Goal: Check status: Check status

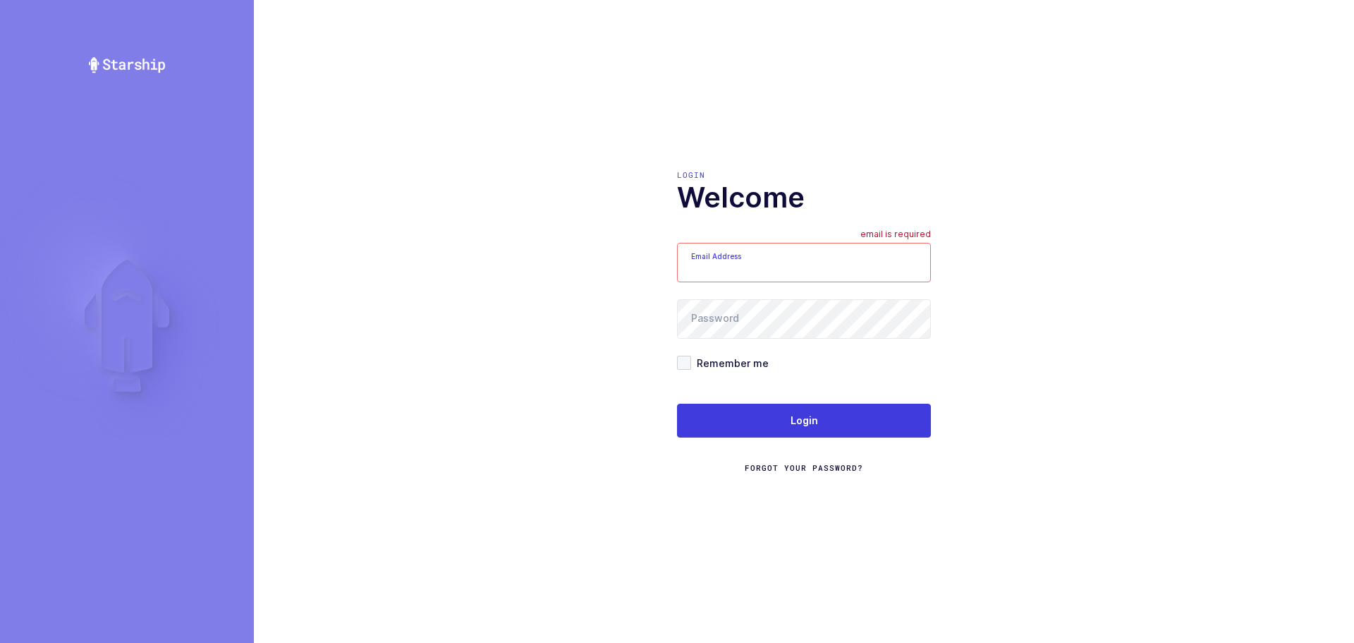
type input "mundo@janustrade.com"
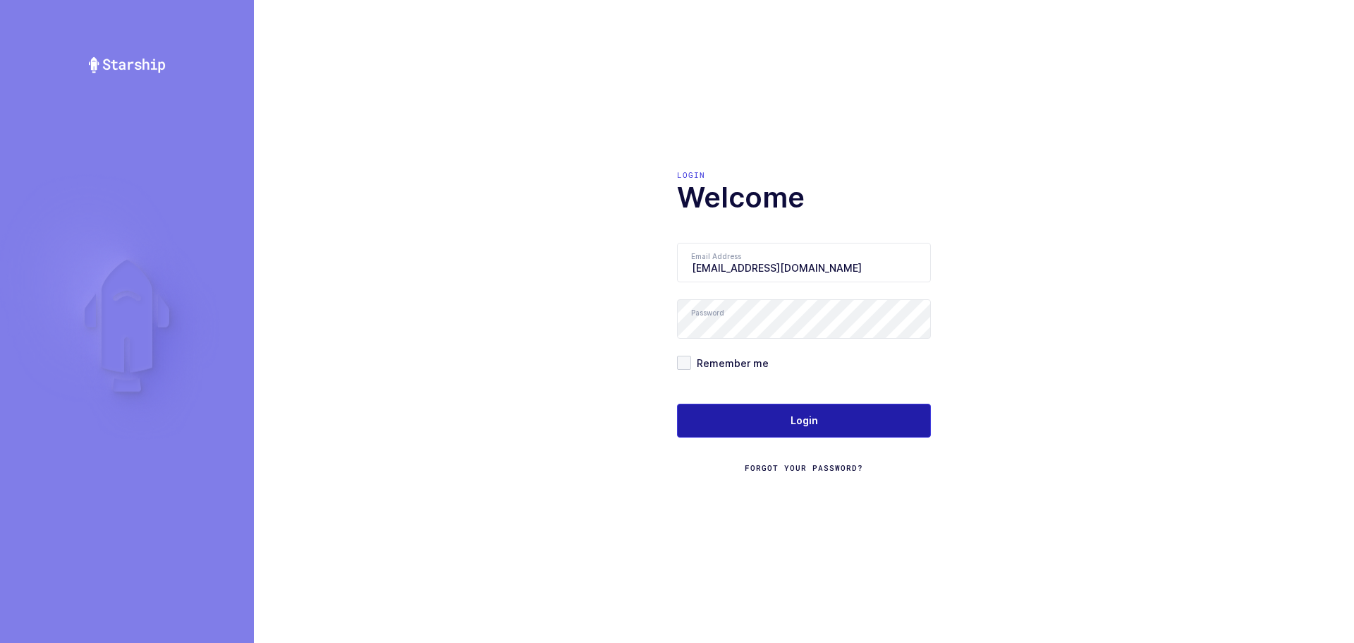
click at [798, 418] on span "Login" at bounding box center [805, 420] width 28 height 14
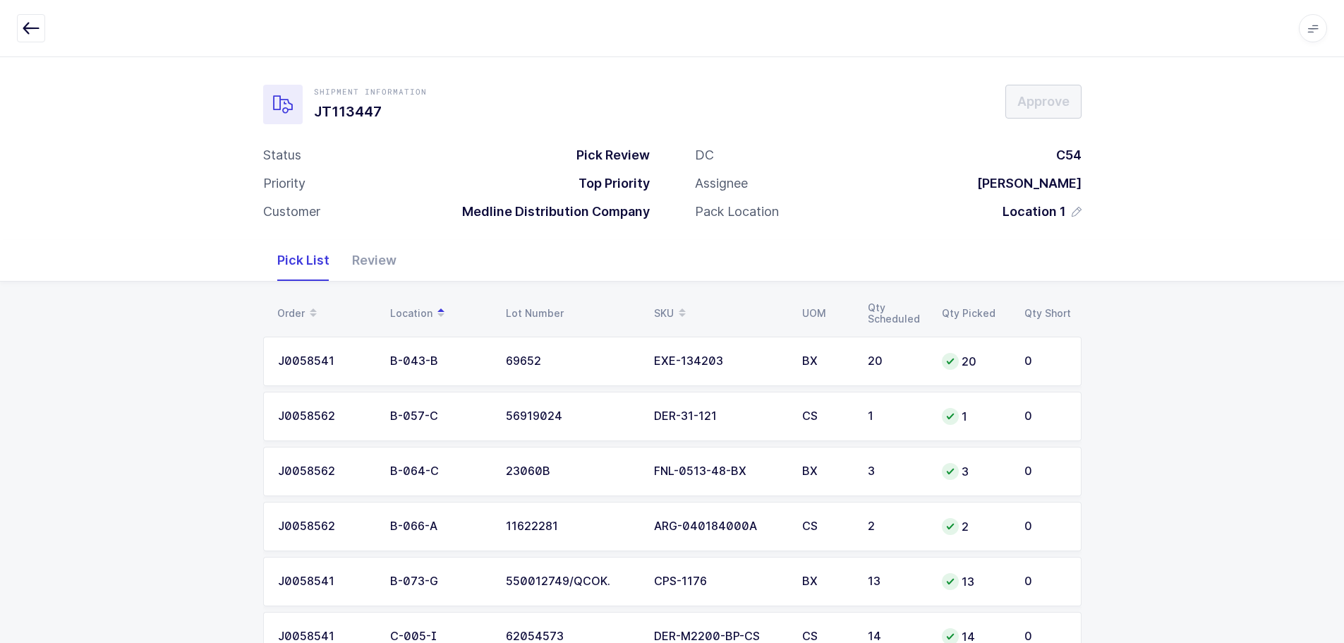
click at [362, 263] on div "Review" at bounding box center [374, 260] width 67 height 41
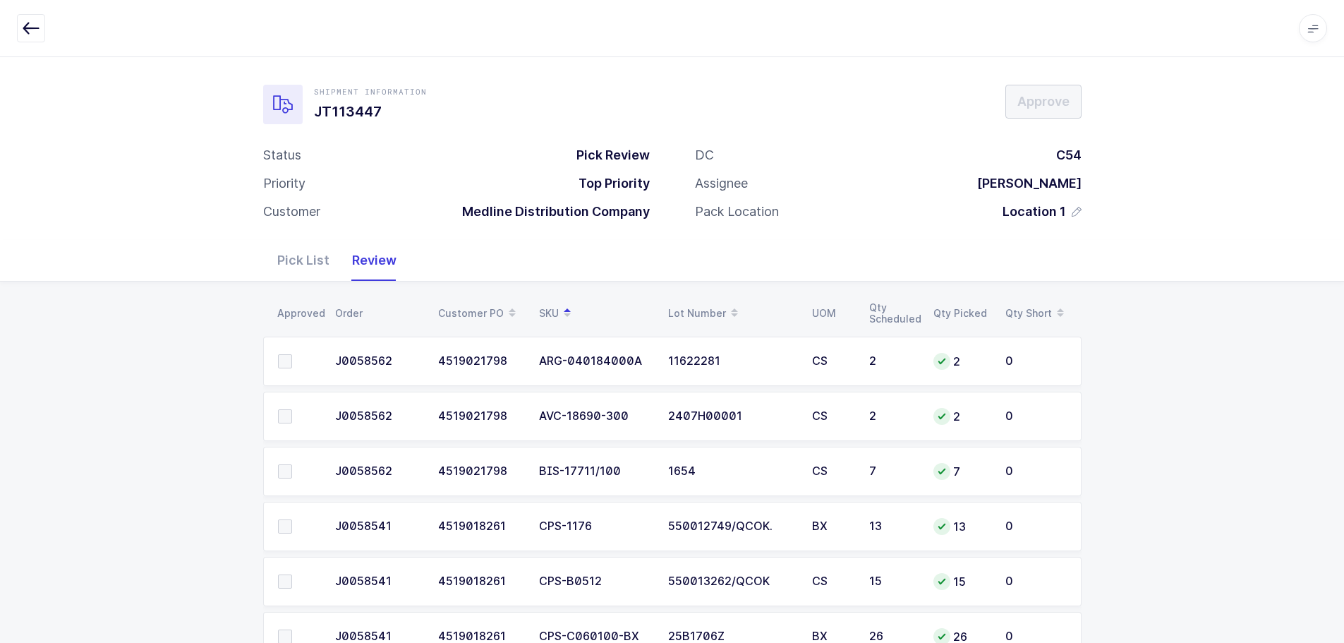
click at [286, 267] on div "Pick List" at bounding box center [303, 260] width 75 height 41
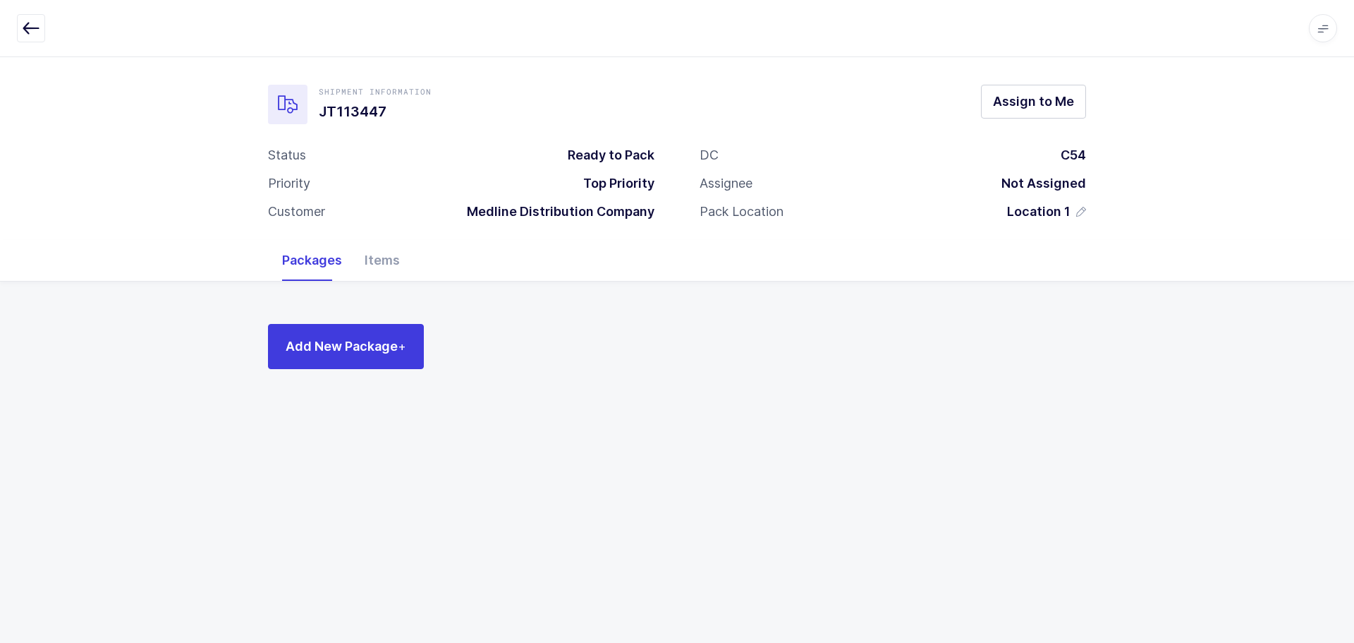
click at [39, 22] on button "button" at bounding box center [31, 28] width 28 height 28
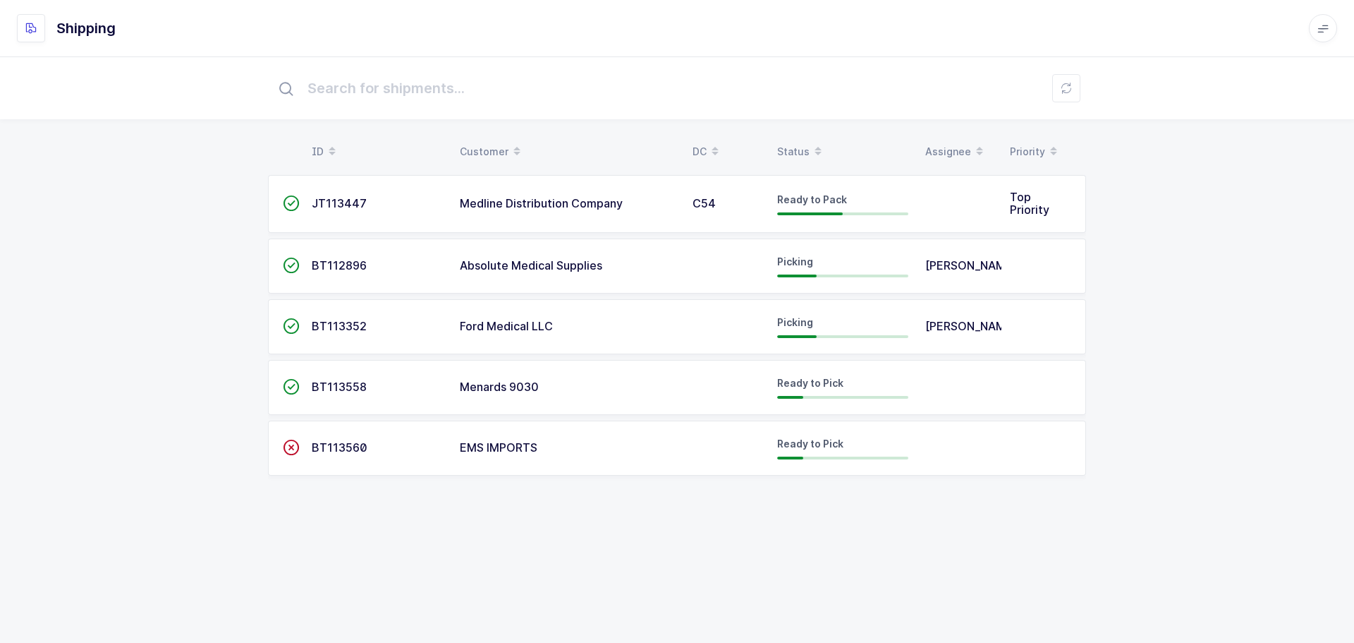
click at [806, 148] on div "Status" at bounding box center [842, 152] width 131 height 24
click at [778, 147] on div "Status" at bounding box center [842, 152] width 131 height 24
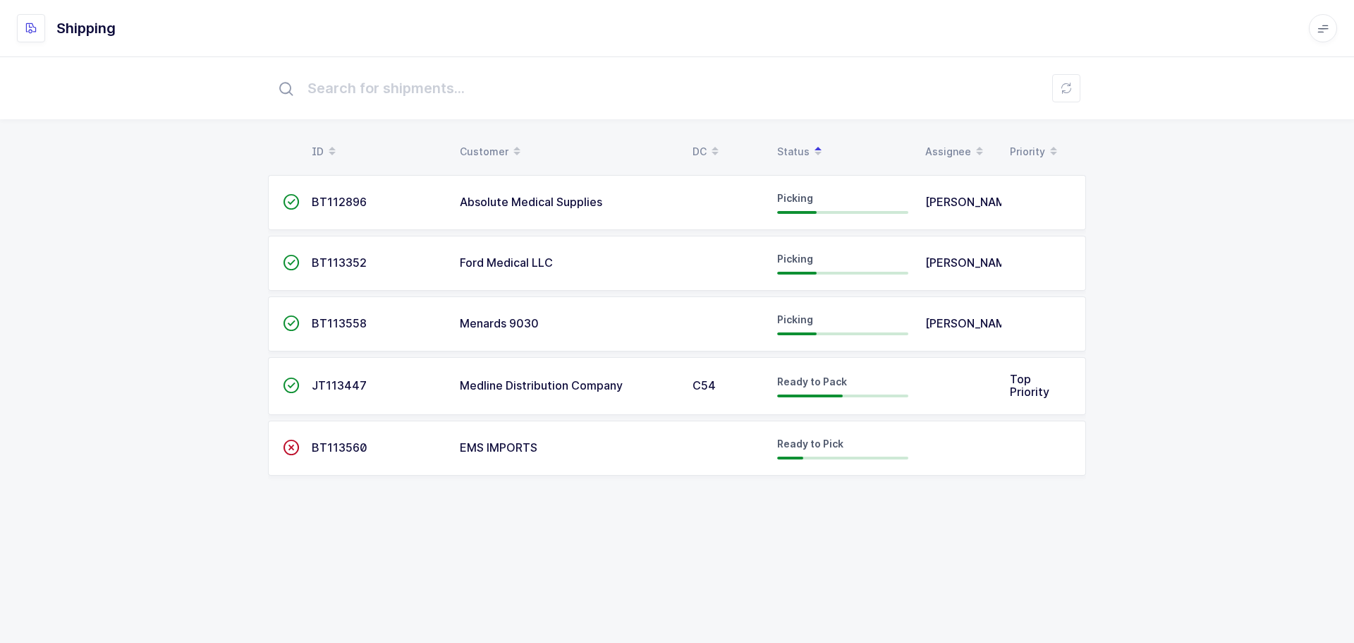
click at [351, 321] on span "BT113558" at bounding box center [339, 323] width 55 height 14
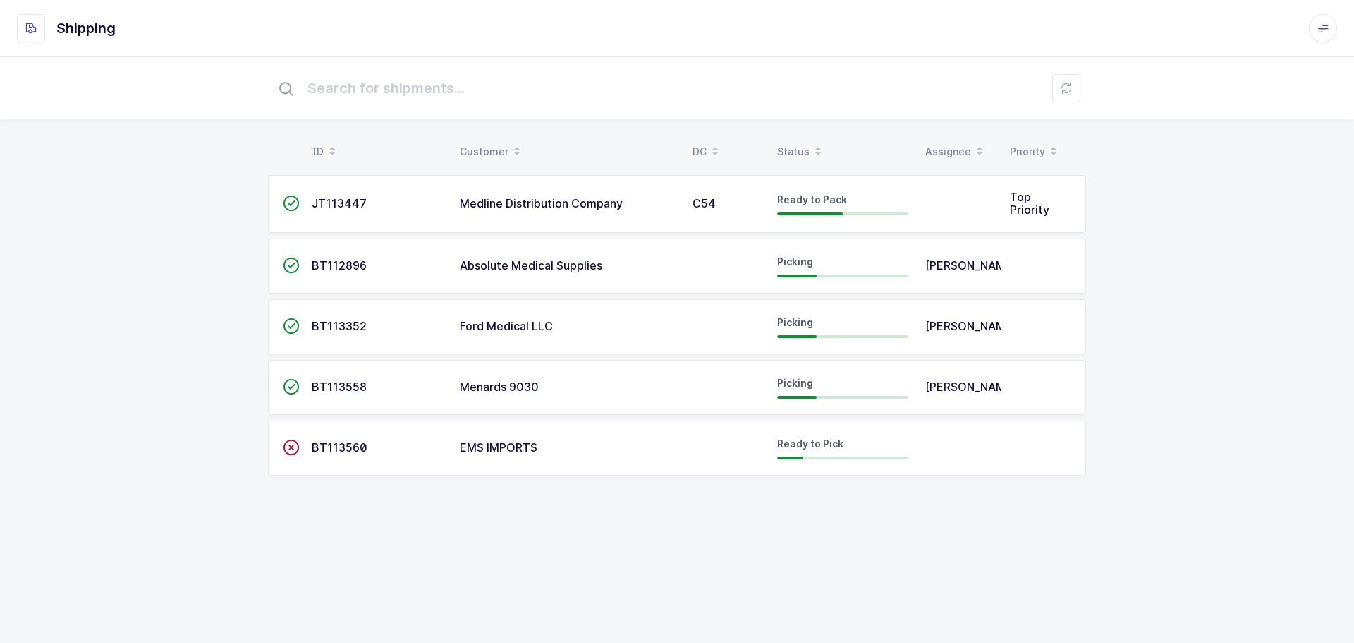
click at [789, 150] on div "Status" at bounding box center [842, 152] width 131 height 24
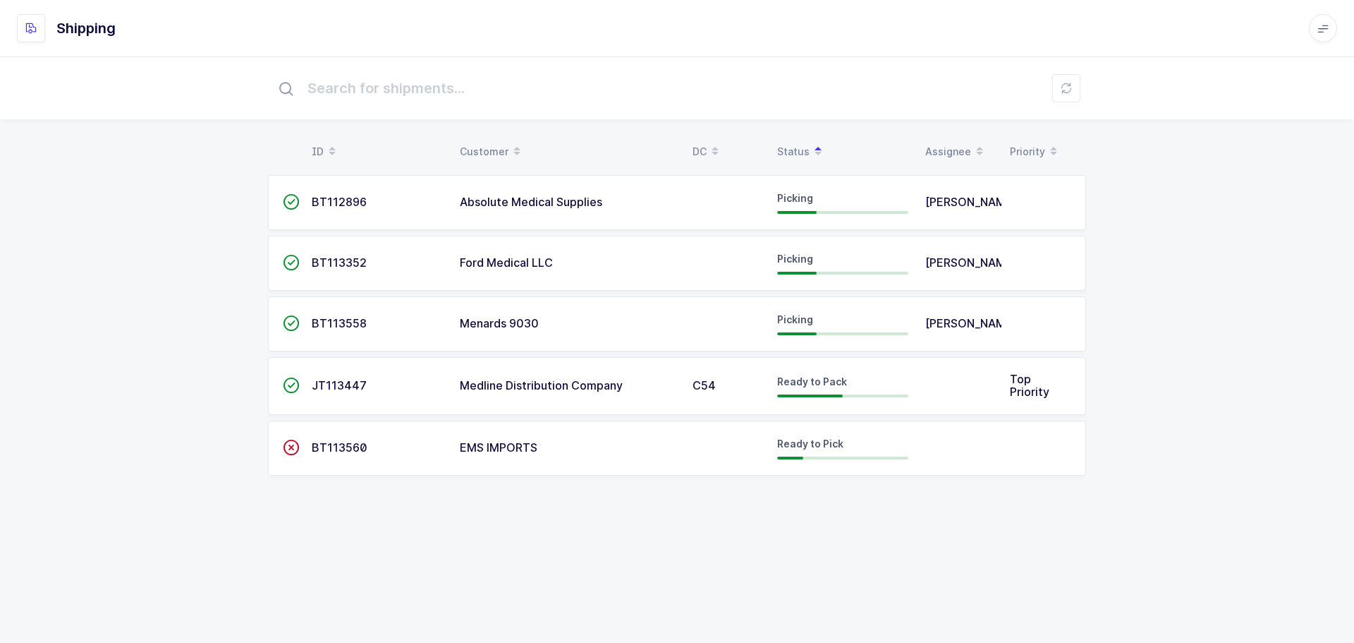
click at [470, 257] on span "Ford Medical LLC" at bounding box center [506, 262] width 93 height 14
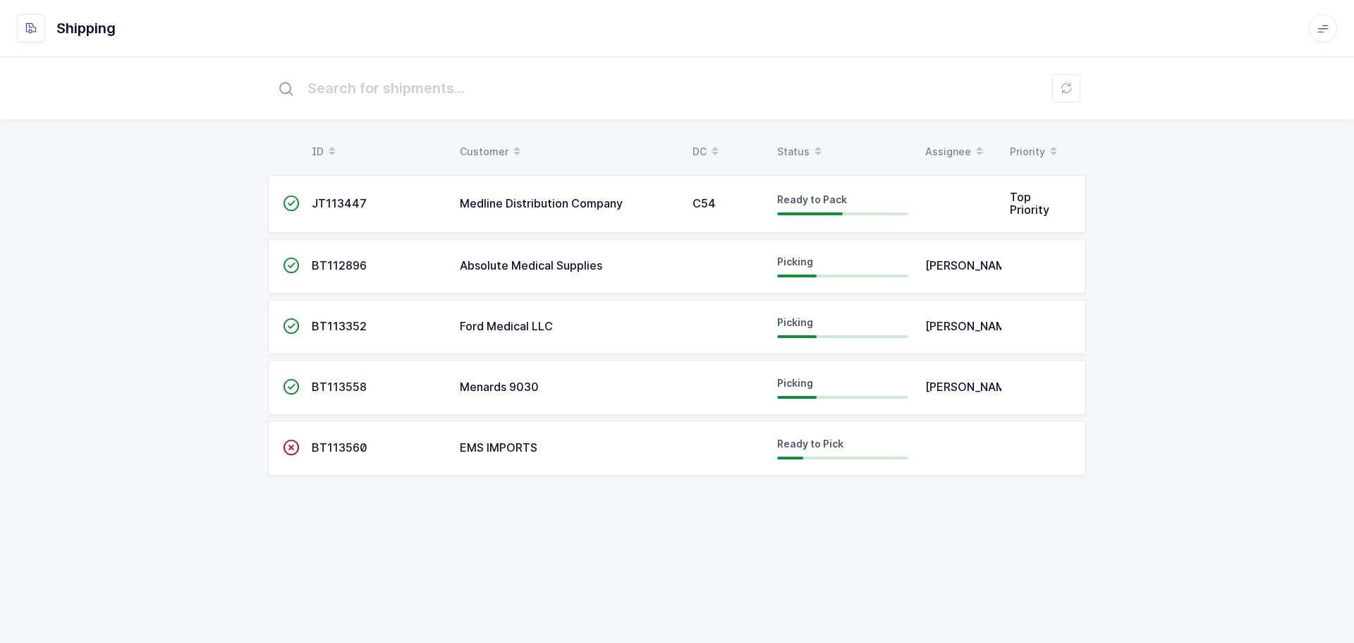
click at [554, 449] on div "EMS IMPORTS" at bounding box center [568, 448] width 216 height 13
click at [792, 150] on div "Status" at bounding box center [842, 152] width 131 height 24
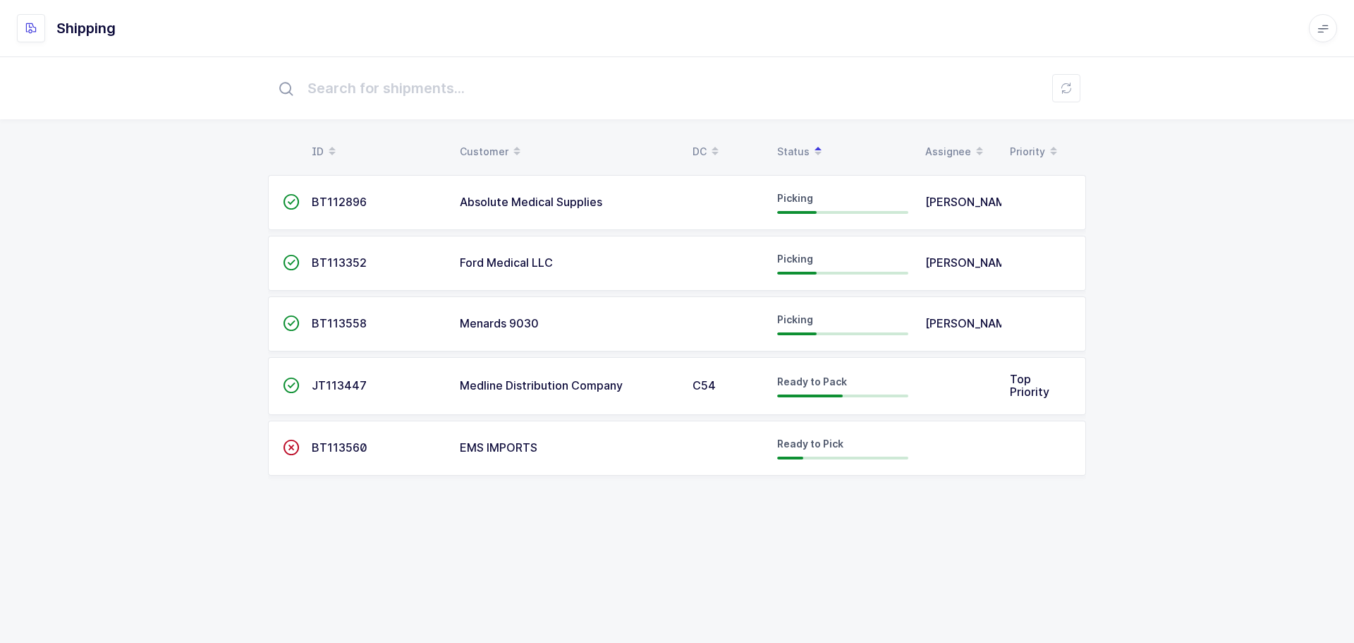
click at [1129, 315] on div "ID Customer DC Status Assignee Priority  BT112896 Absolute Medical Supplies Pi…" at bounding box center [677, 282] width 1354 height 453
click at [548, 258] on span "Ford Medical LLC" at bounding box center [506, 262] width 93 height 14
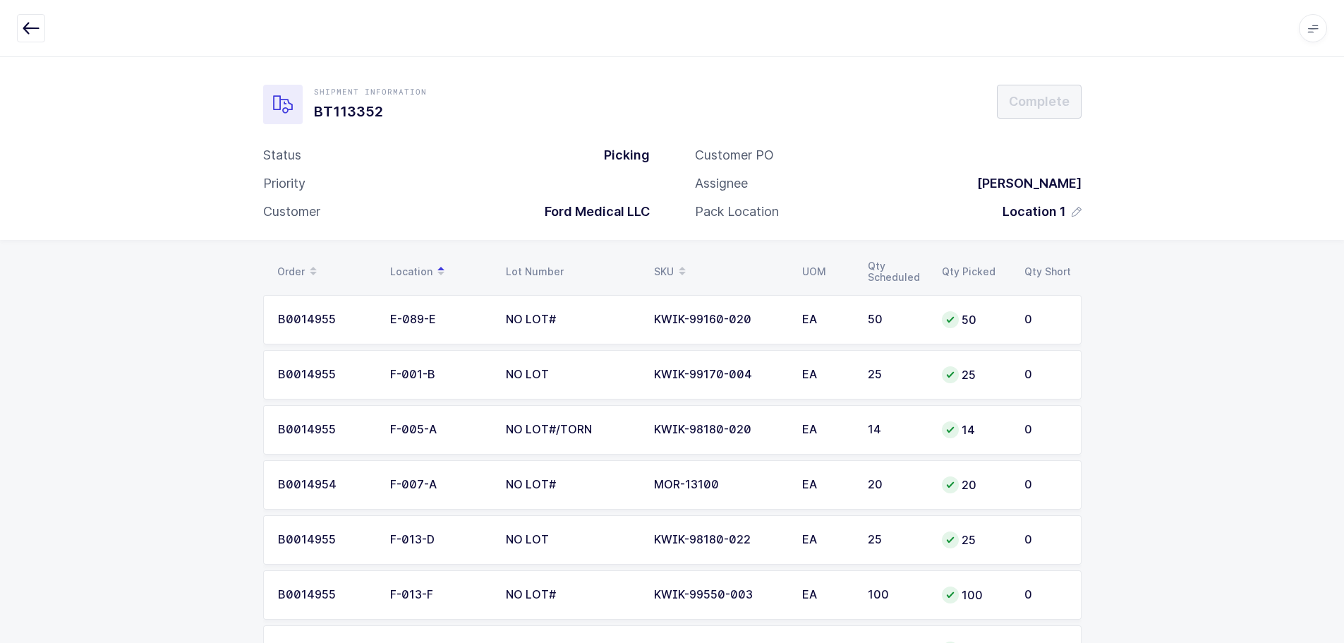
drag, startPoint x: 1040, startPoint y: 595, endPoint x: 230, endPoint y: 266, distance: 873.9
copy div "Order Location Lot Number SKU UOM Qty Scheduled Qty Picked Qty Short B0014955 E…"
drag, startPoint x: 138, startPoint y: 285, endPoint x: 95, endPoint y: 92, distance: 197.3
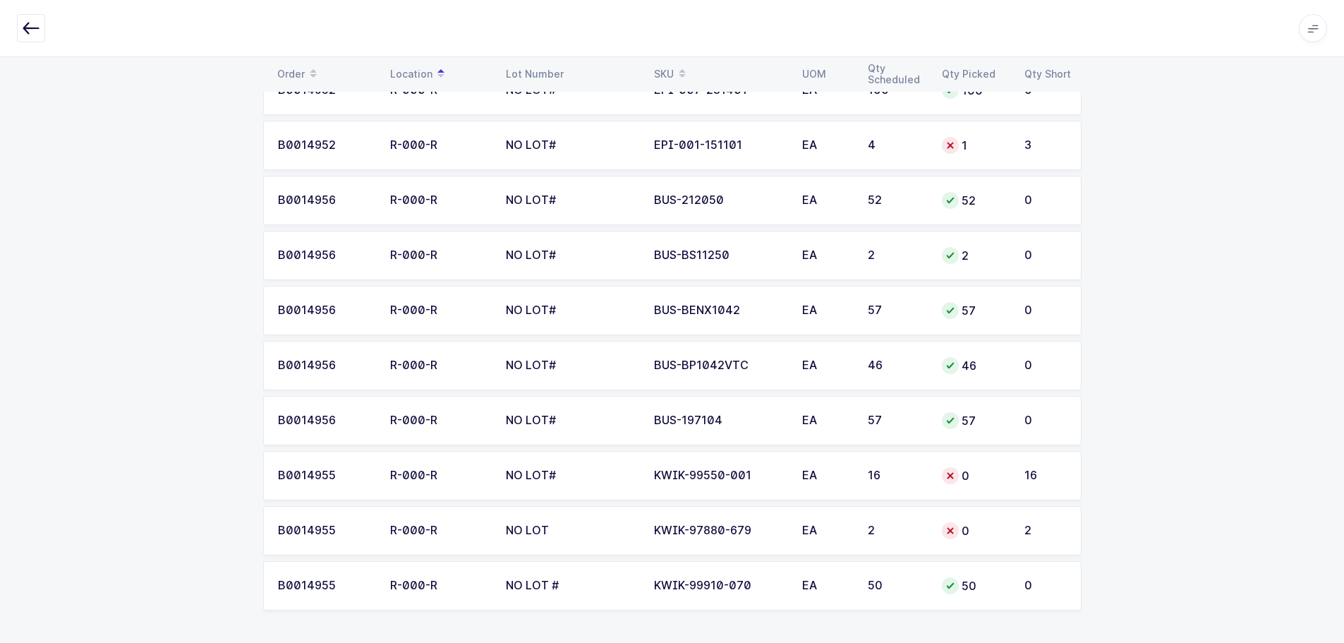
scroll to position [3422, 0]
